Goal: Task Accomplishment & Management: Manage account settings

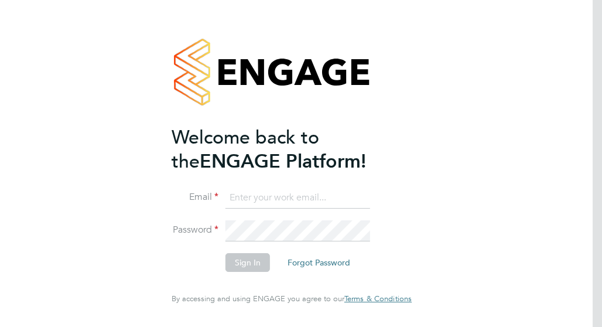
type input "[EMAIL_ADDRESS][PERSON_NAME][DOMAIN_NAME]"
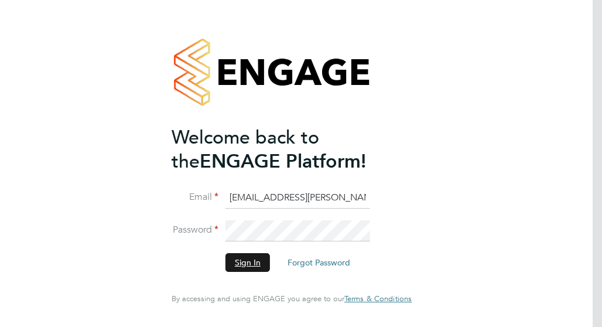
click at [258, 265] on button "Sign In" at bounding box center [248, 262] width 45 height 19
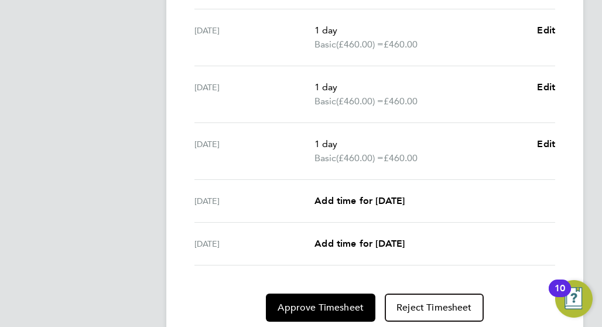
scroll to position [515, 0]
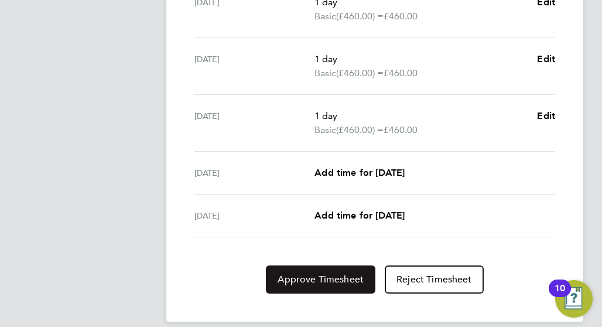
click at [325, 274] on span "Approve Timesheet" at bounding box center [321, 280] width 86 height 12
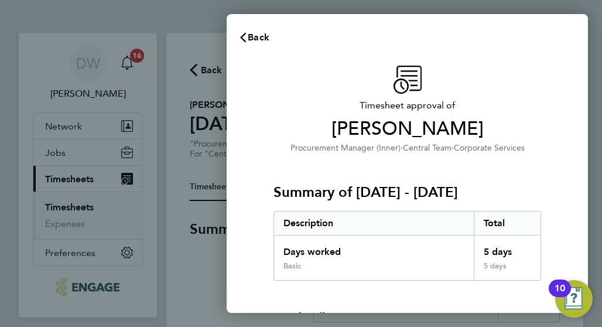
click at [466, 47] on div "Back" at bounding box center [407, 37] width 361 height 28
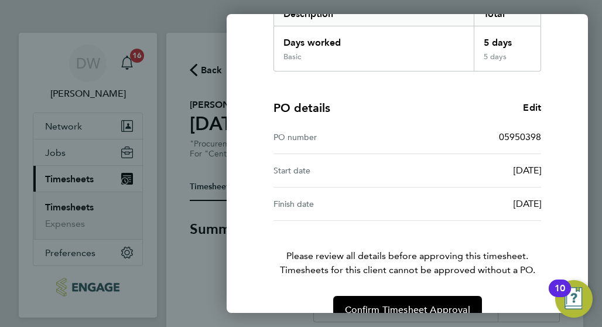
scroll to position [234, 0]
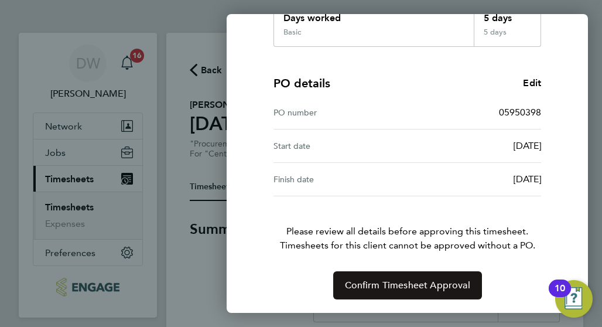
click at [351, 278] on button "Confirm Timesheet Approval" at bounding box center [407, 285] width 149 height 28
